Goal: Task Accomplishment & Management: Manage account settings

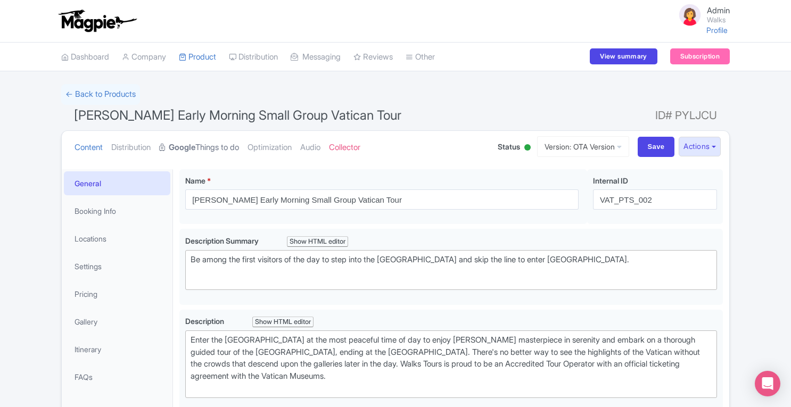
click at [218, 145] on link "Google Things to do" at bounding box center [199, 148] width 80 height 34
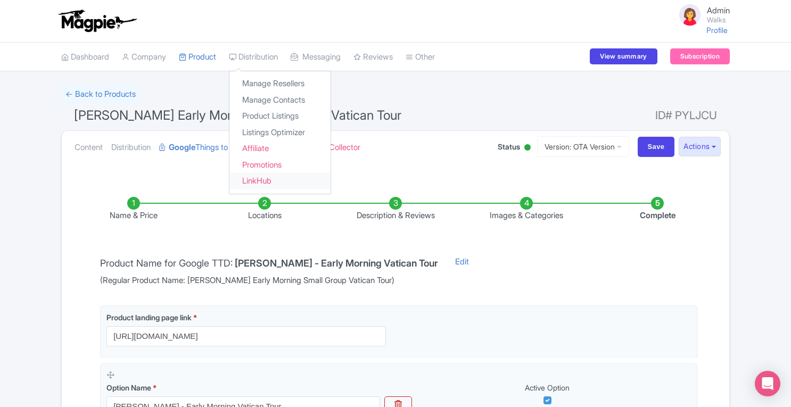
click at [262, 183] on link "LinkHub" at bounding box center [279, 181] width 101 height 16
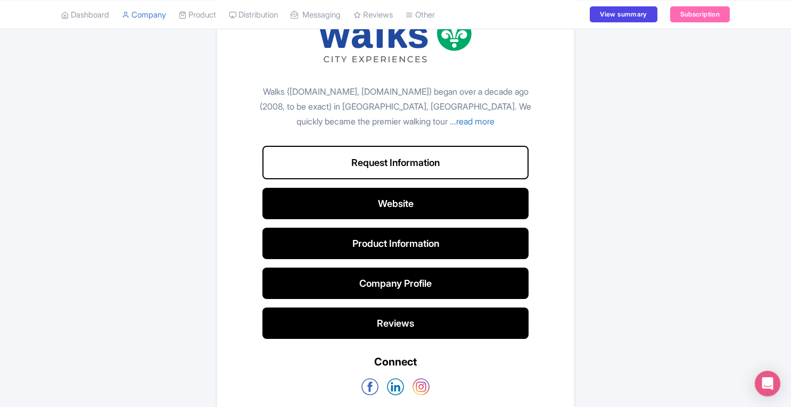
scroll to position [88, 0]
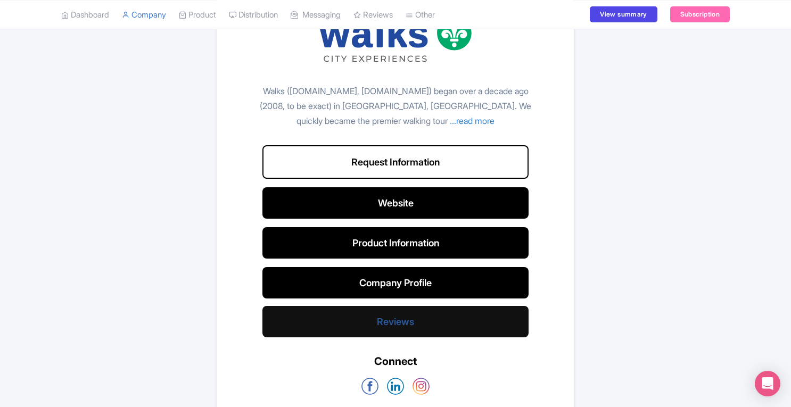
click at [403, 329] on link "Reviews" at bounding box center [395, 321] width 266 height 31
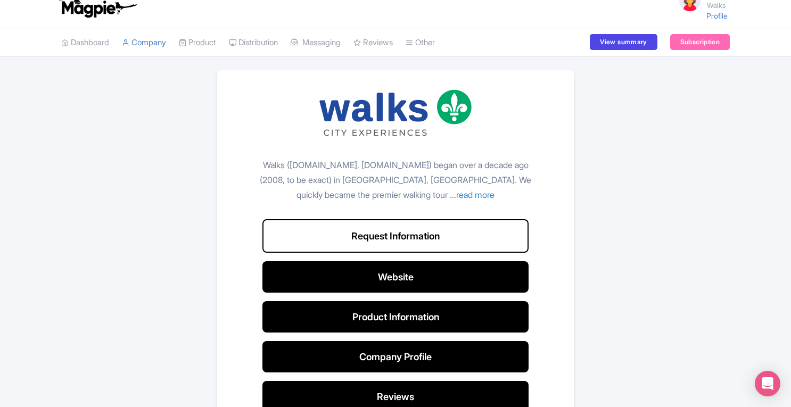
scroll to position [18, 0]
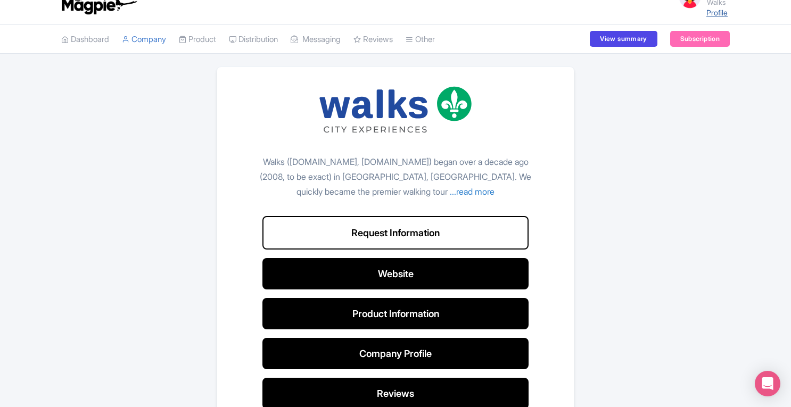
click at [719, 14] on link "Profile" at bounding box center [716, 12] width 21 height 9
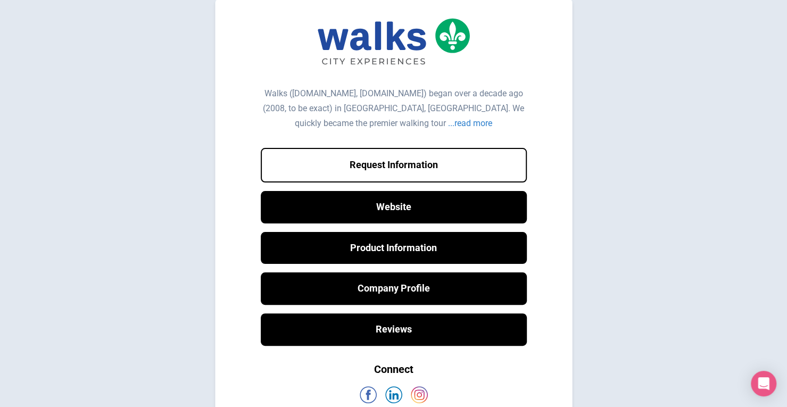
scroll to position [13, 0]
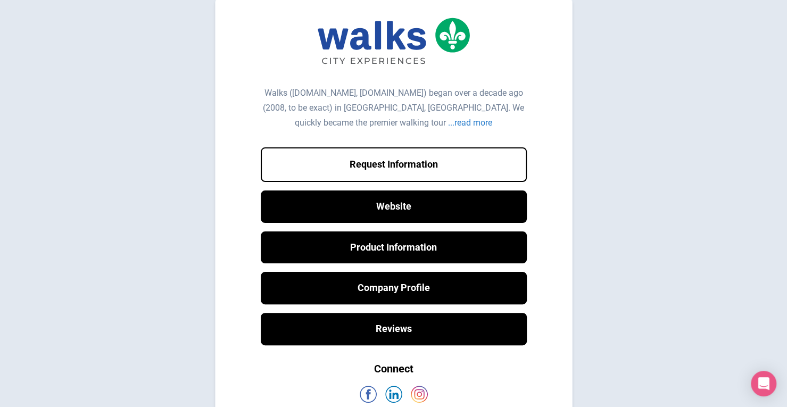
click at [448, 123] on div "...read more" at bounding box center [470, 123] width 44 height 10
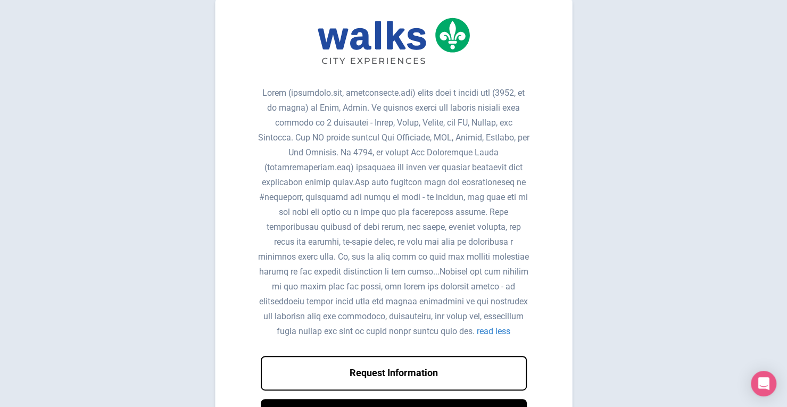
click at [477, 336] on div "read less" at bounding box center [494, 331] width 34 height 10
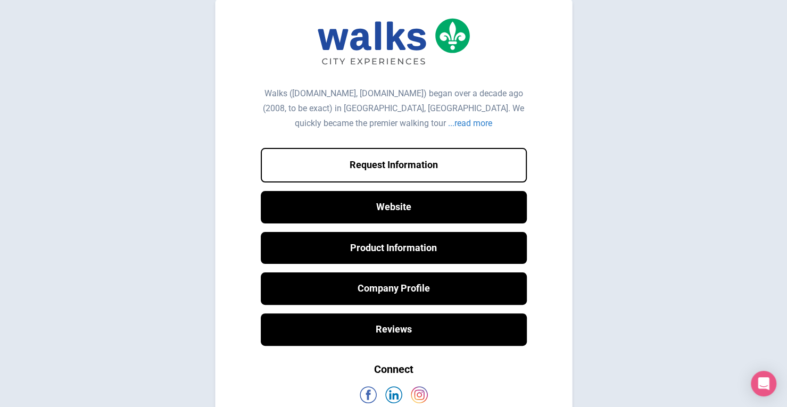
scroll to position [0, 0]
